Goal: Complete application form

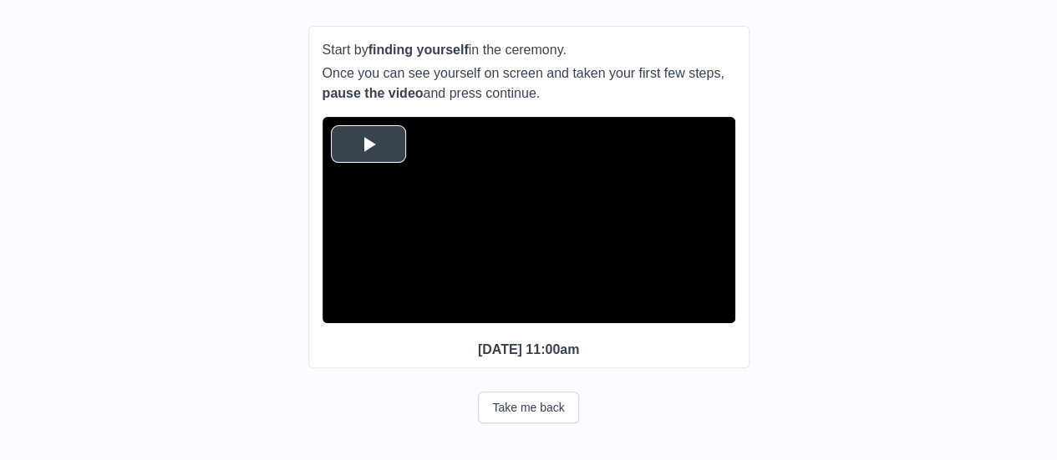
scroll to position [148, 0]
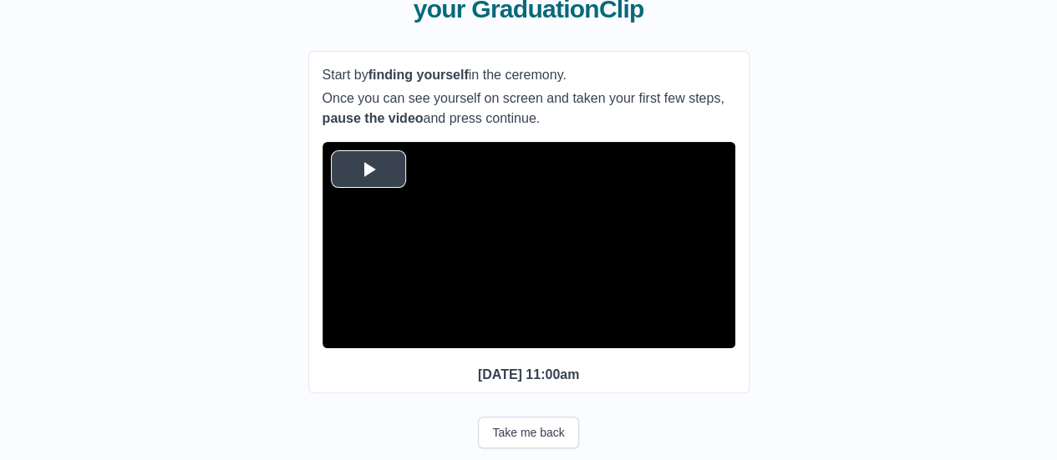
click at [368, 169] on span "Video Player" at bounding box center [368, 169] width 0 height 0
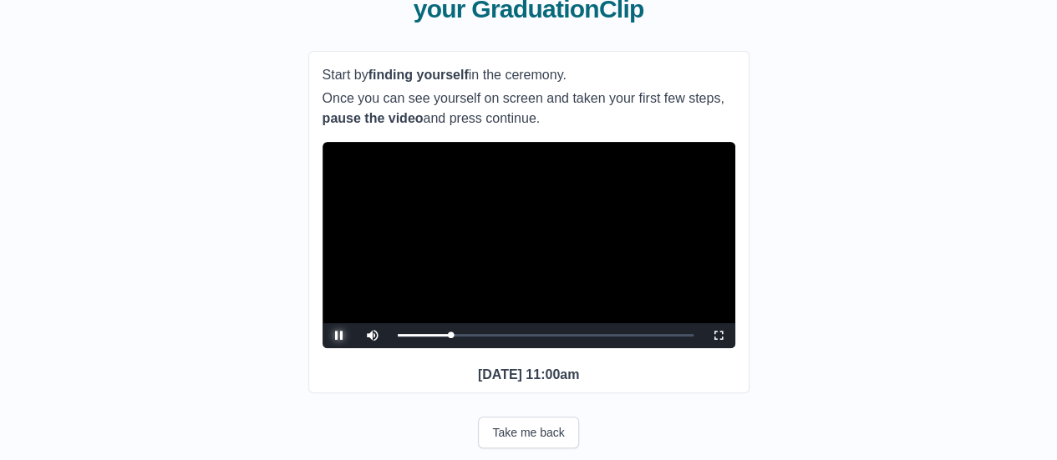
click at [339, 336] on span "Video Player" at bounding box center [339, 336] width 0 height 0
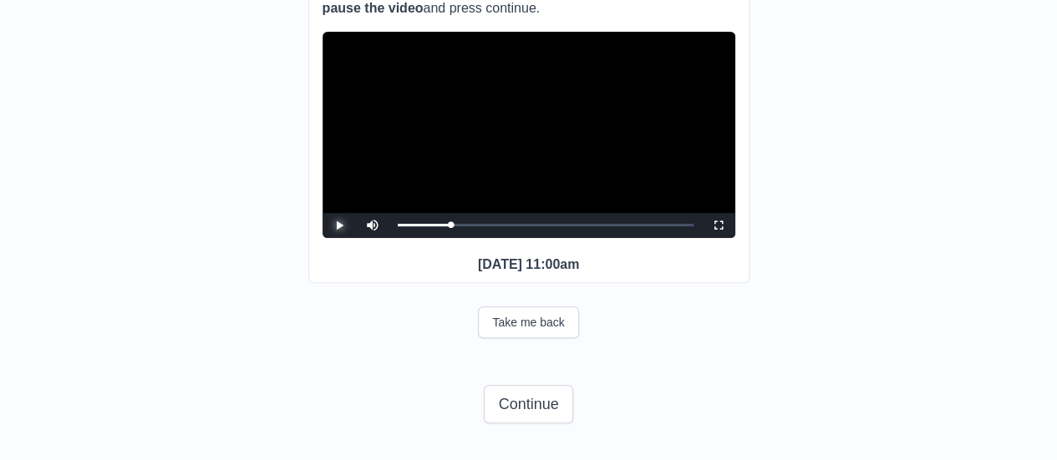
scroll to position [283, 0]
click at [536, 422] on button "Continue" at bounding box center [528, 404] width 89 height 38
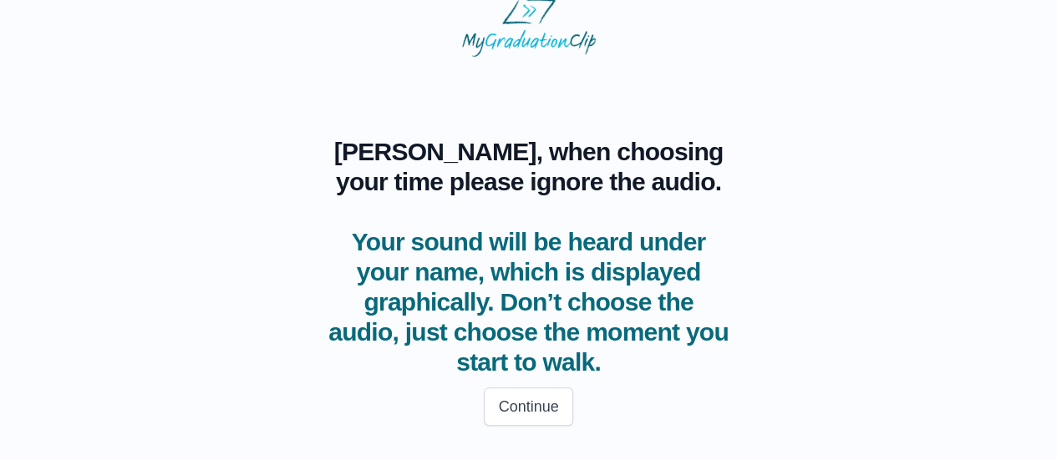
scroll to position [29, 0]
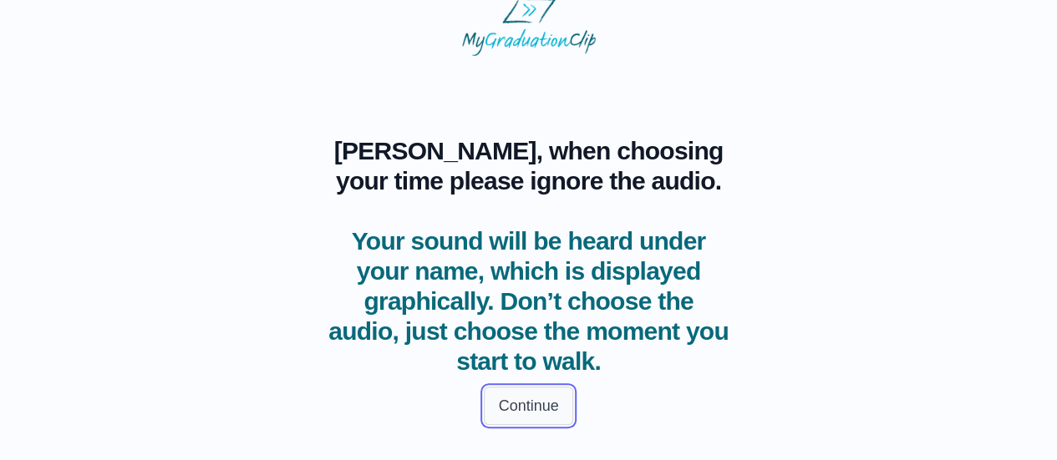
click at [531, 405] on button "Continue" at bounding box center [528, 406] width 89 height 38
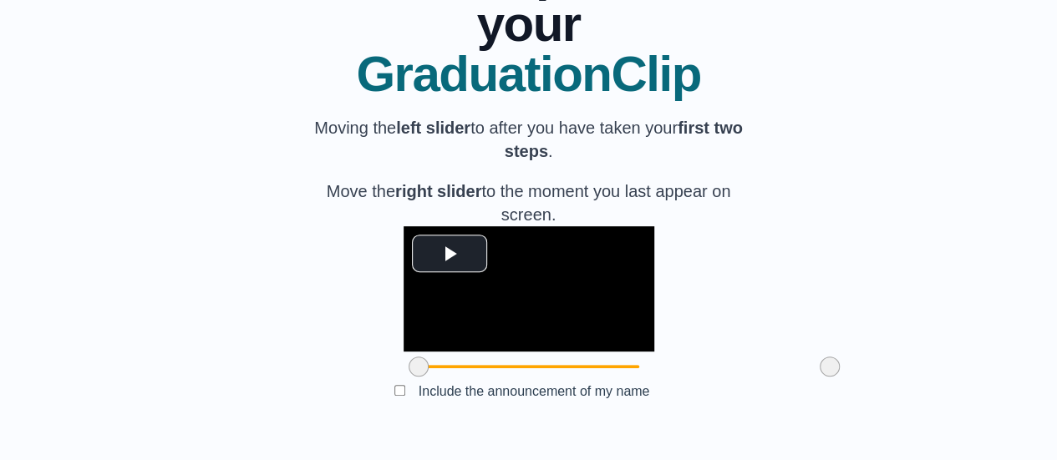
scroll to position [230, 0]
click at [449, 253] on span "Video Player" at bounding box center [449, 253] width 0 height 0
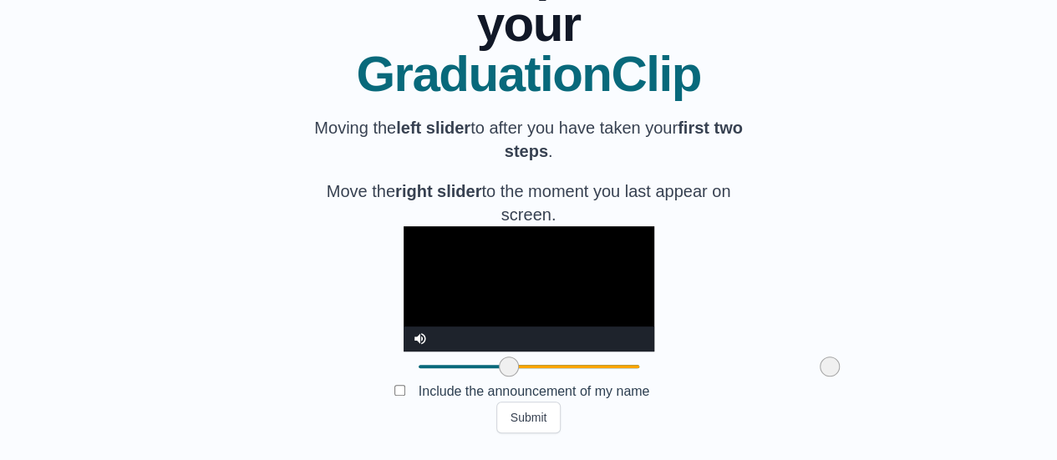
drag, startPoint x: 317, startPoint y: 425, endPoint x: 406, endPoint y: 434, distance: 89.9
click at [494, 382] on div at bounding box center [509, 367] width 30 height 30
drag, startPoint x: 728, startPoint y: 422, endPoint x: 709, endPoint y: 421, distance: 19.2
click at [803, 377] on span at bounding box center [813, 367] width 20 height 20
drag, startPoint x: 708, startPoint y: 426, endPoint x: 682, endPoint y: 427, distance: 26.7
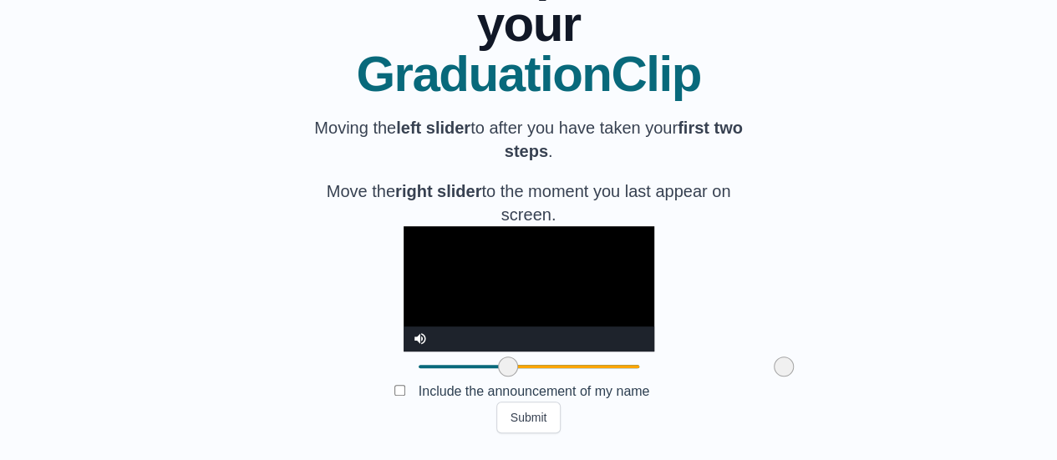
click at [774, 377] on span at bounding box center [784, 367] width 20 height 20
click at [535, 419] on button "Submit" at bounding box center [528, 418] width 65 height 32
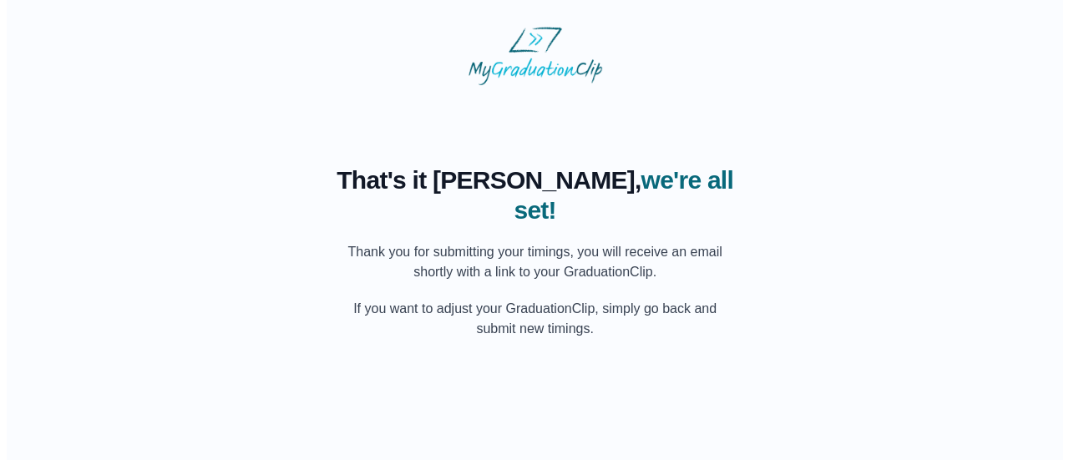
scroll to position [0, 0]
